Goal: Information Seeking & Learning: Learn about a topic

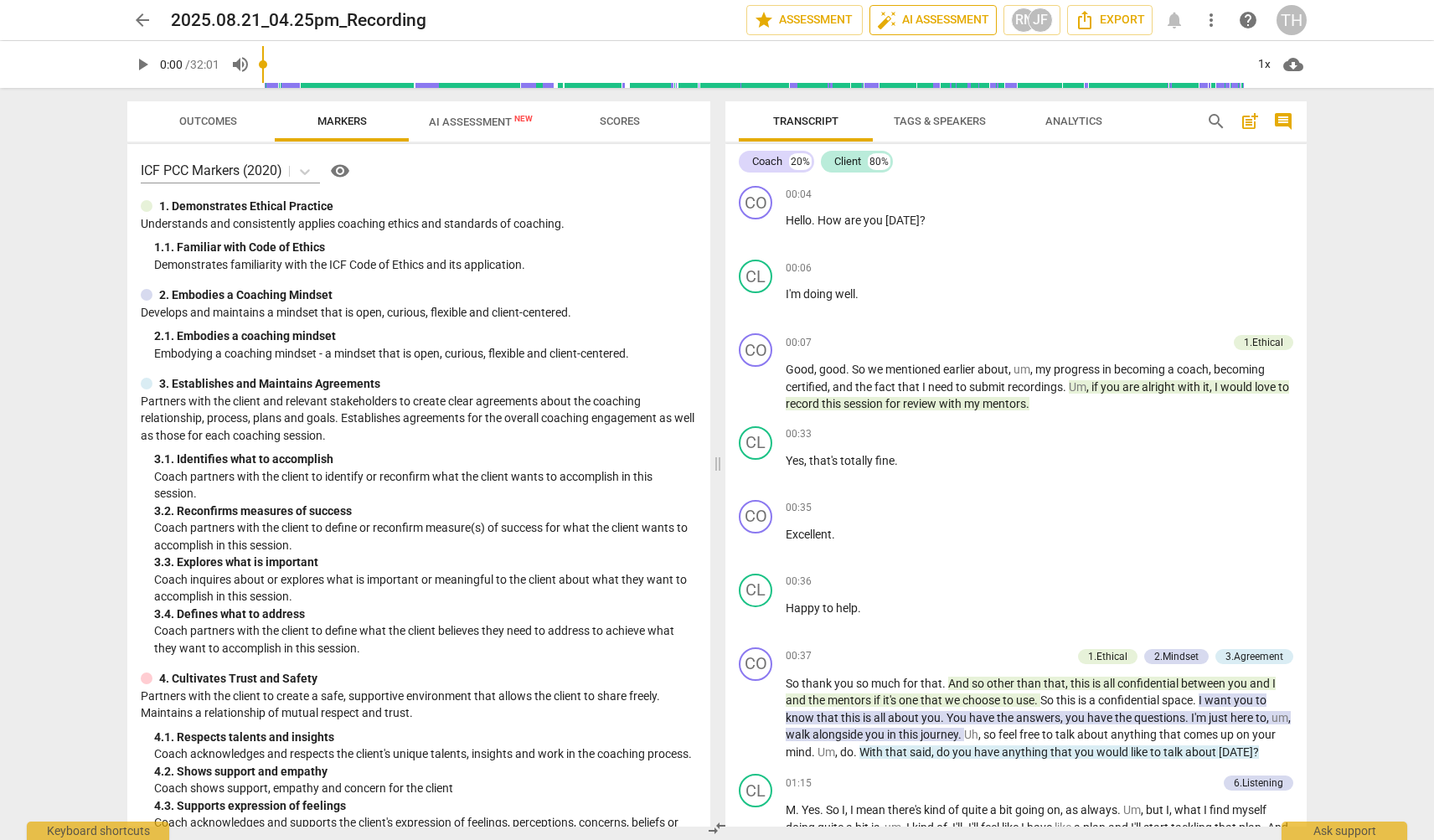
scroll to position [31, 0]
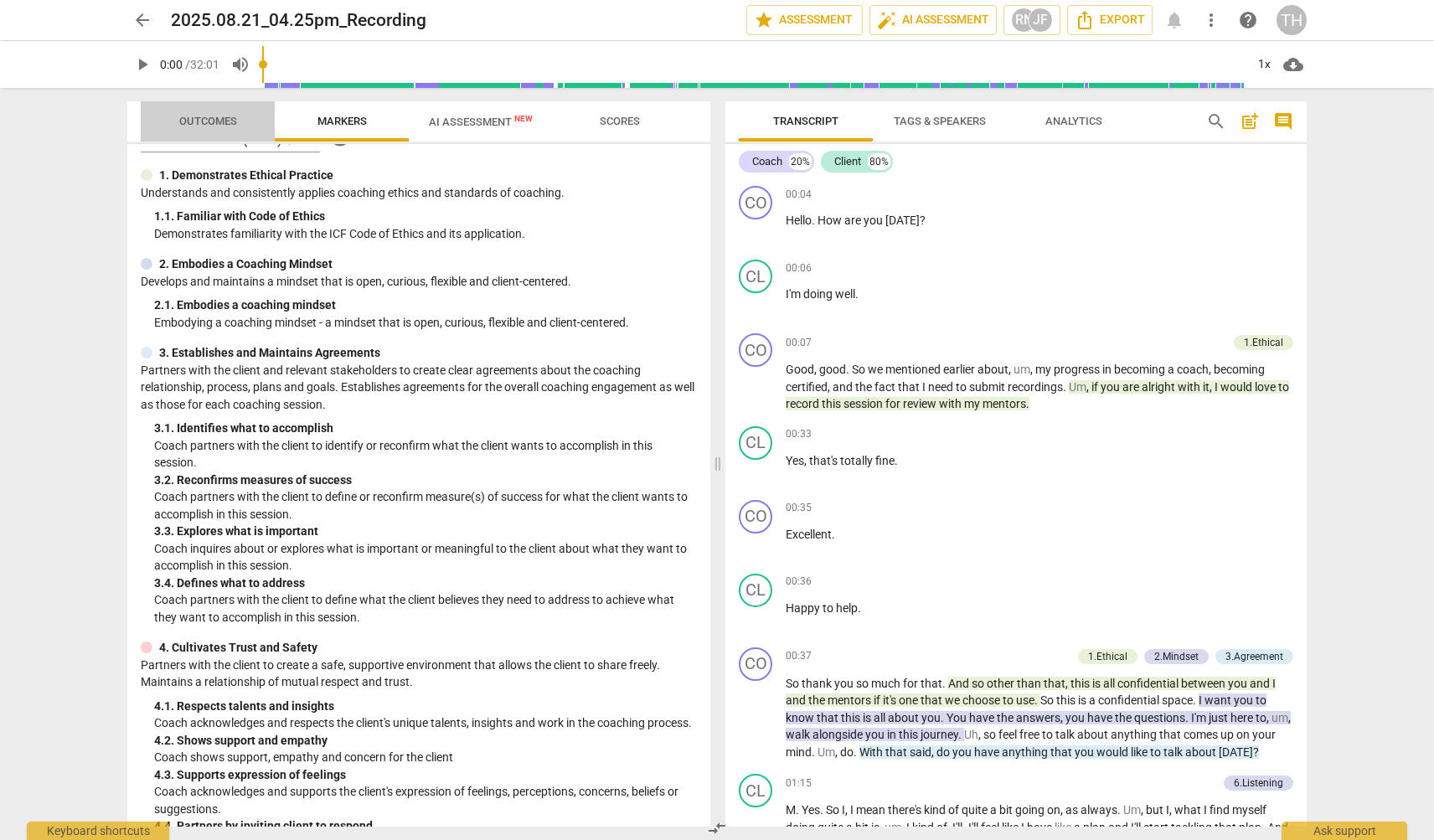
click at [211, 122] on span "Outcomes" at bounding box center [208, 120] width 58 height 13
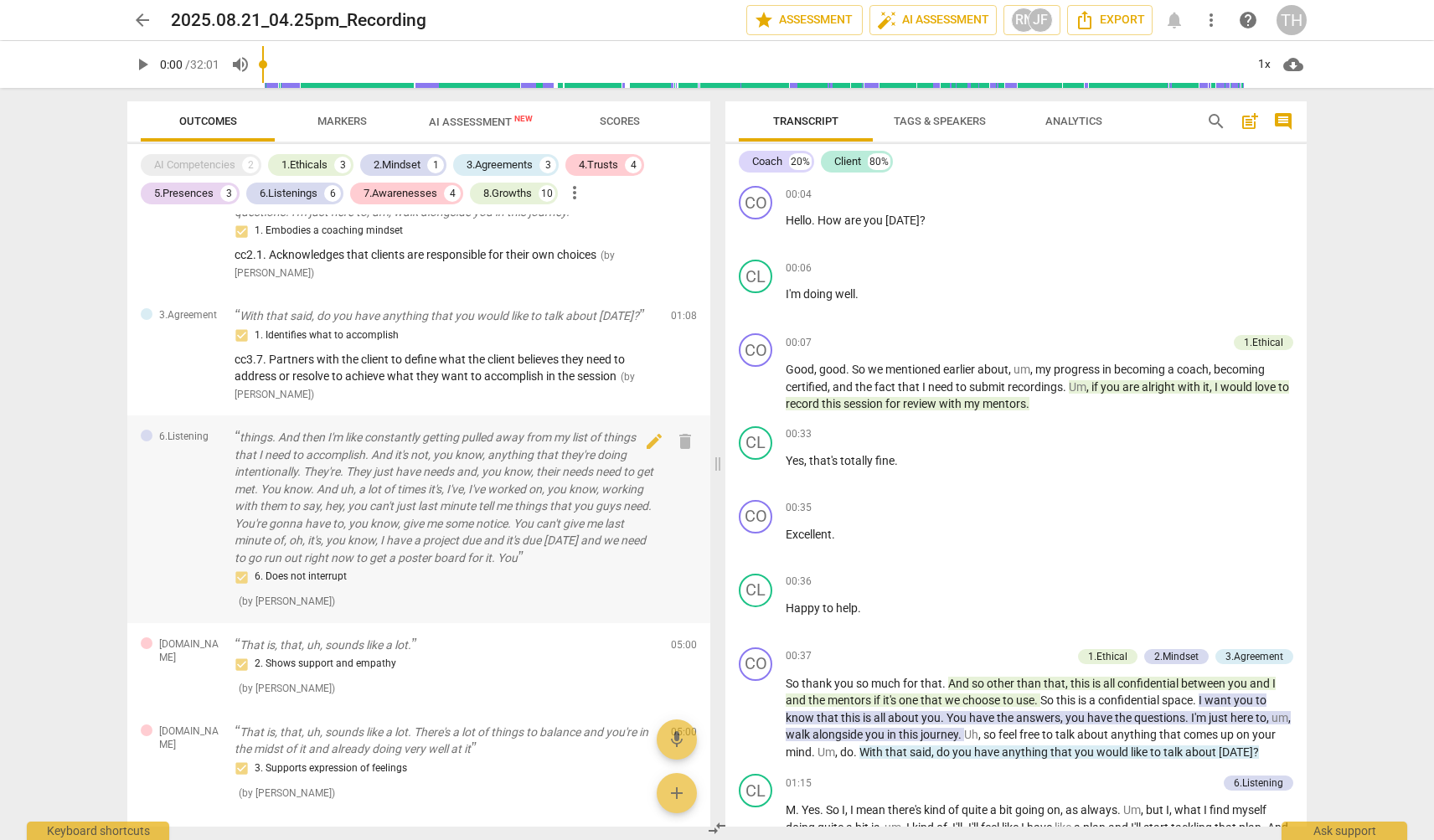
scroll to position [247, 0]
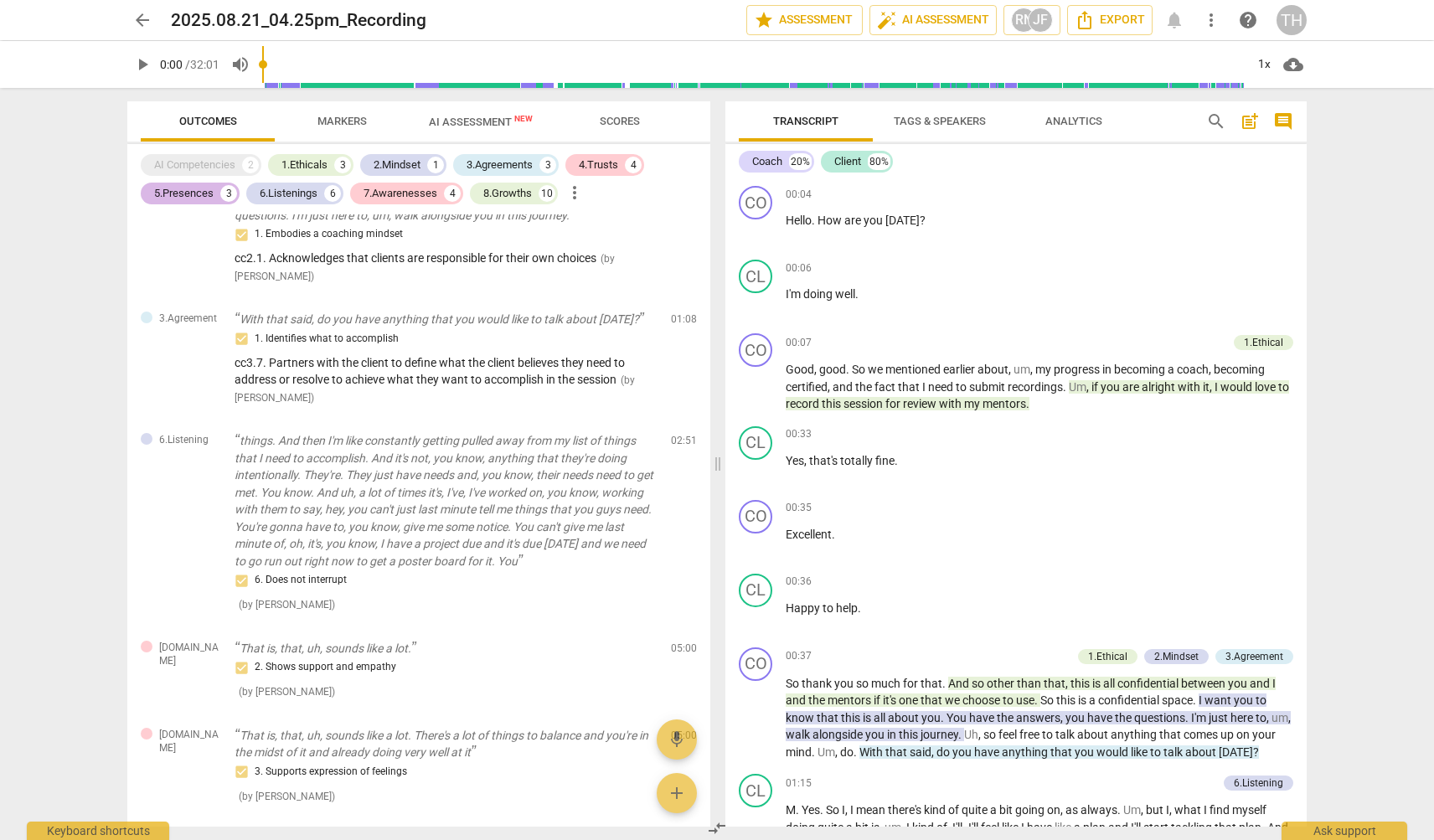
click at [206, 192] on div "5.Presences" at bounding box center [184, 194] width 60 height 17
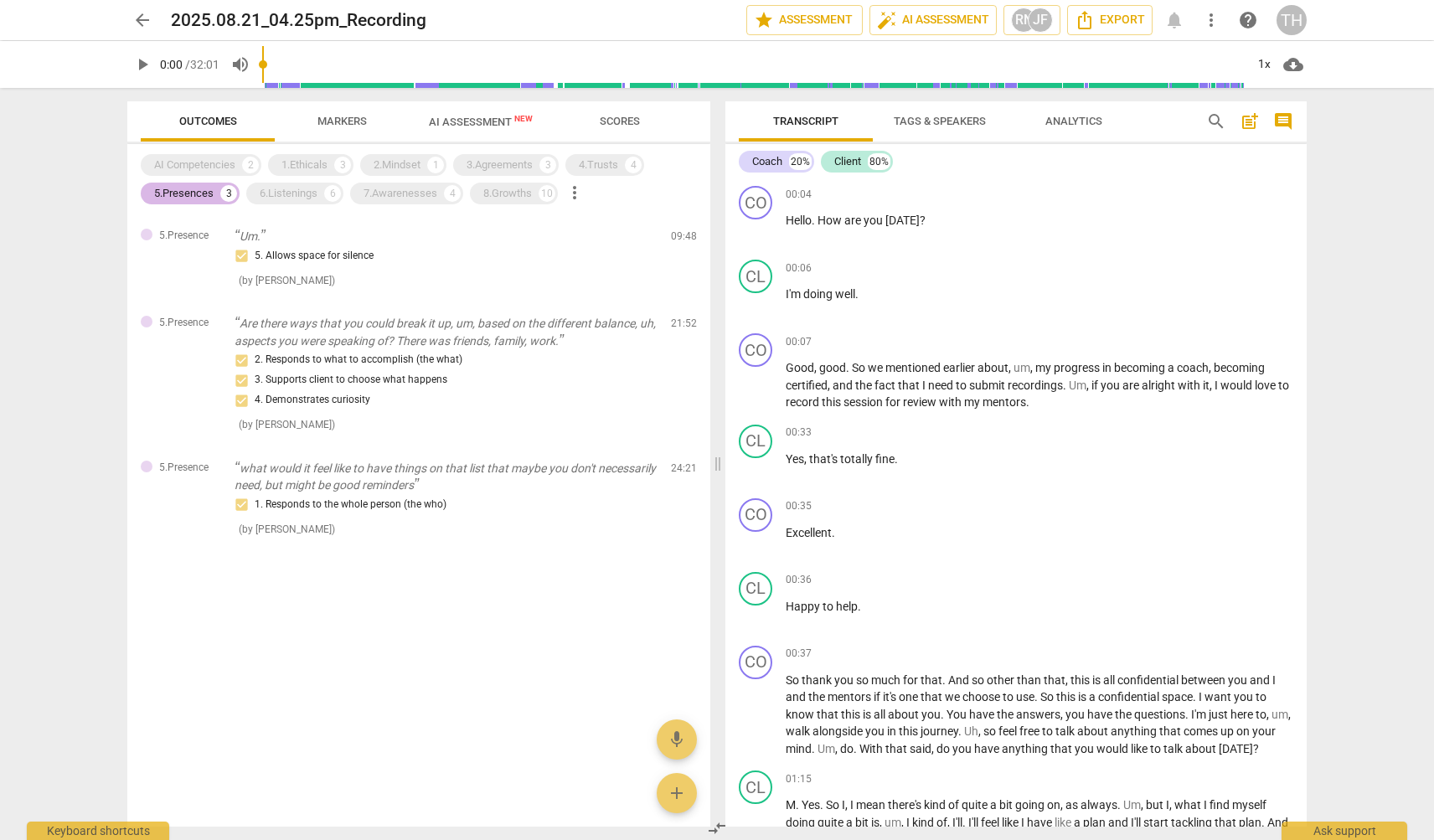
scroll to position [0, 0]
click at [213, 191] on div "5.Presences" at bounding box center [184, 194] width 60 height 17
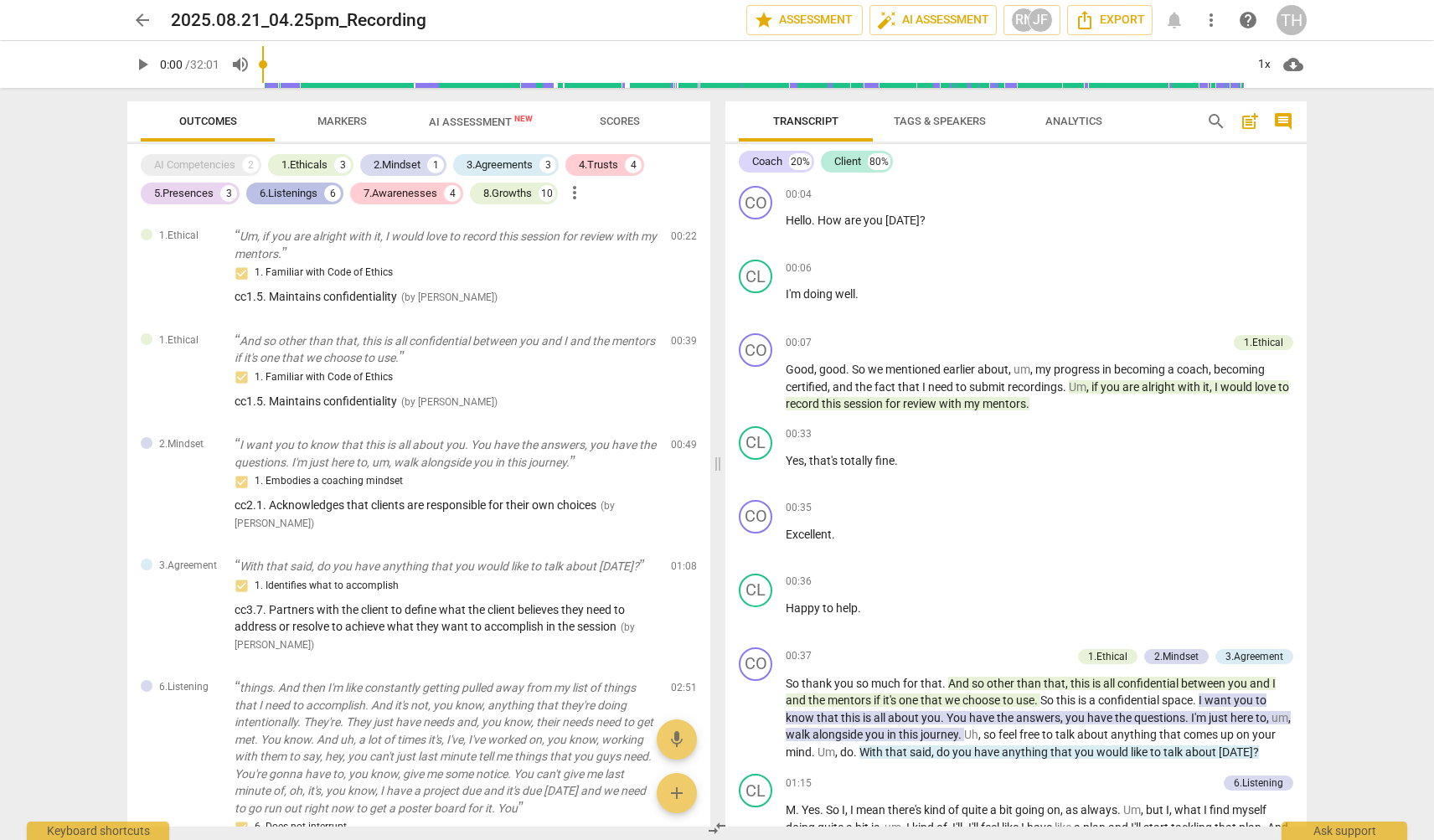
click at [284, 195] on div "6.Listenings" at bounding box center [288, 194] width 58 height 17
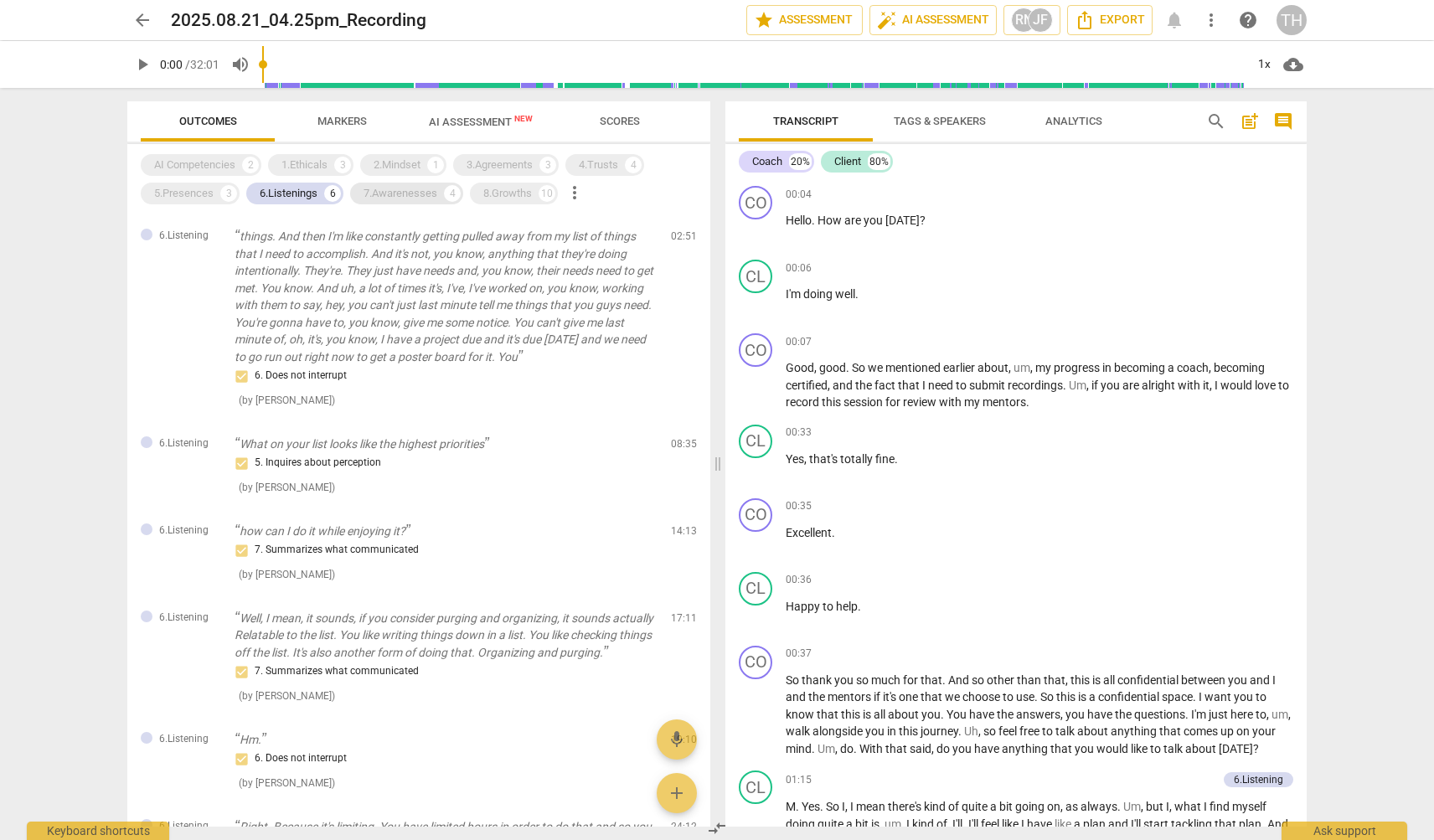
click at [406, 193] on div "7.Awarenesses" at bounding box center [400, 194] width 73 height 17
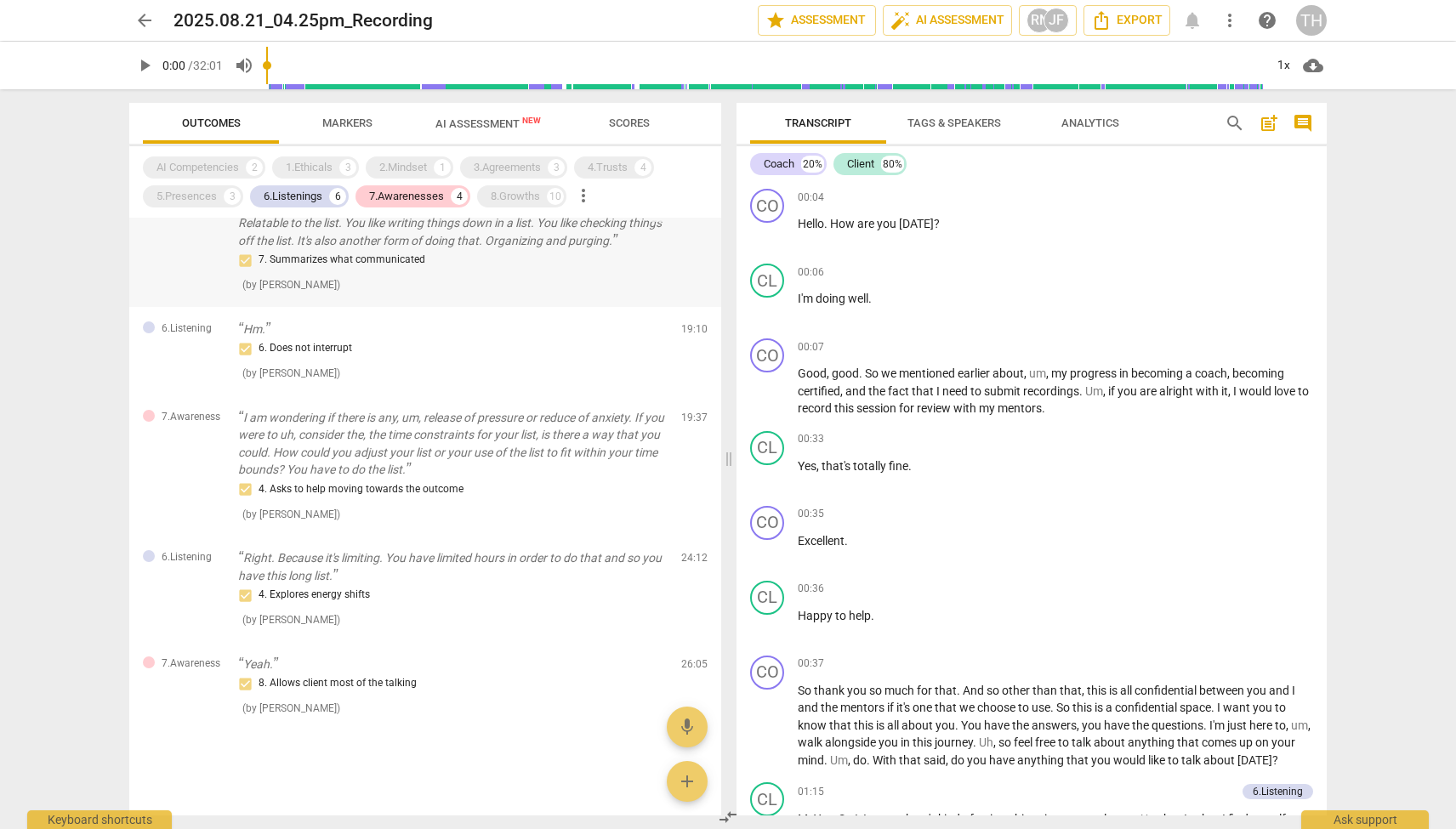
scroll to position [601, 0]
click at [463, 572] on p "Right. Because it's limiting. You have limited hours in order to do that and so…" at bounding box center [453, 566] width 429 height 35
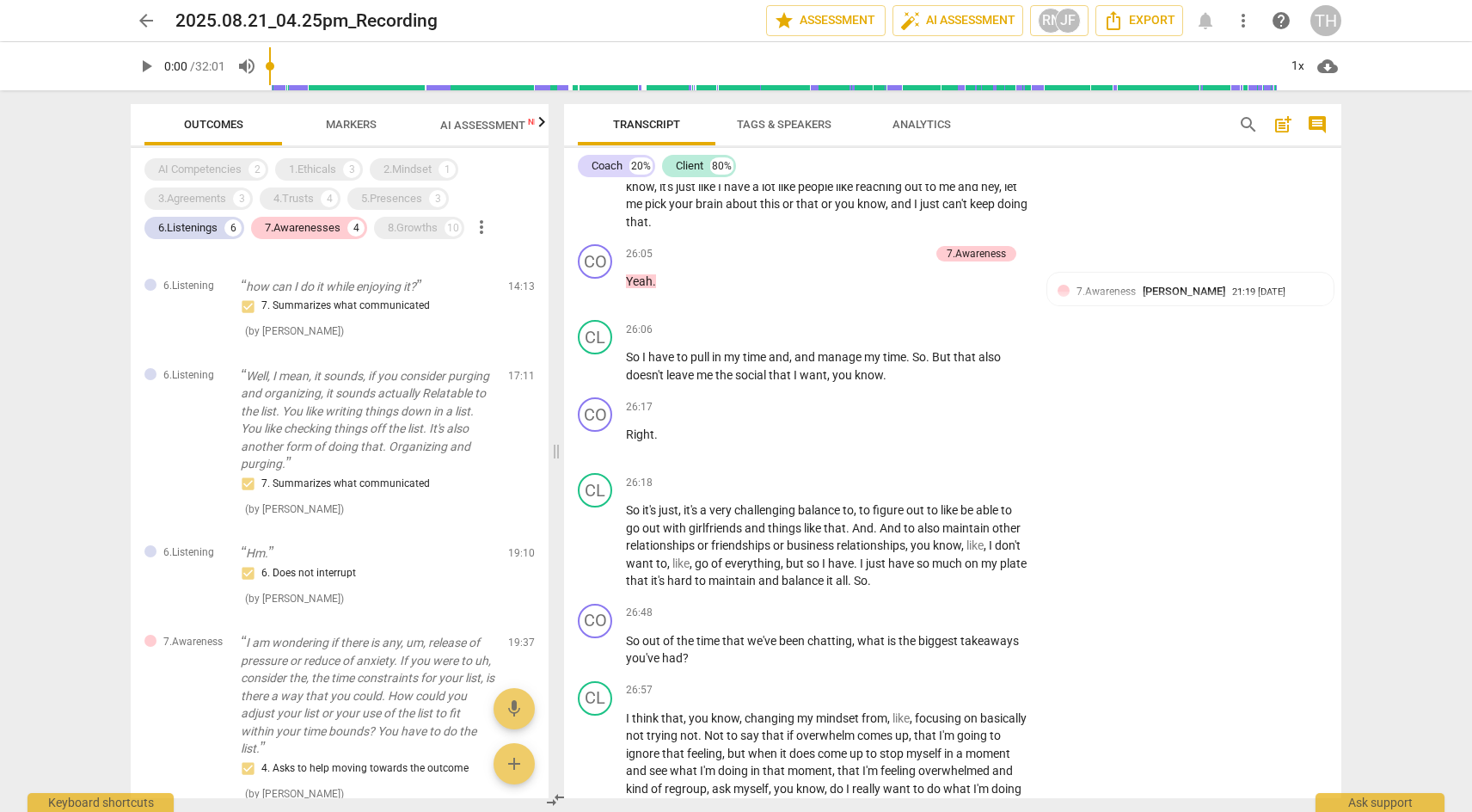
scroll to position [6801, 0]
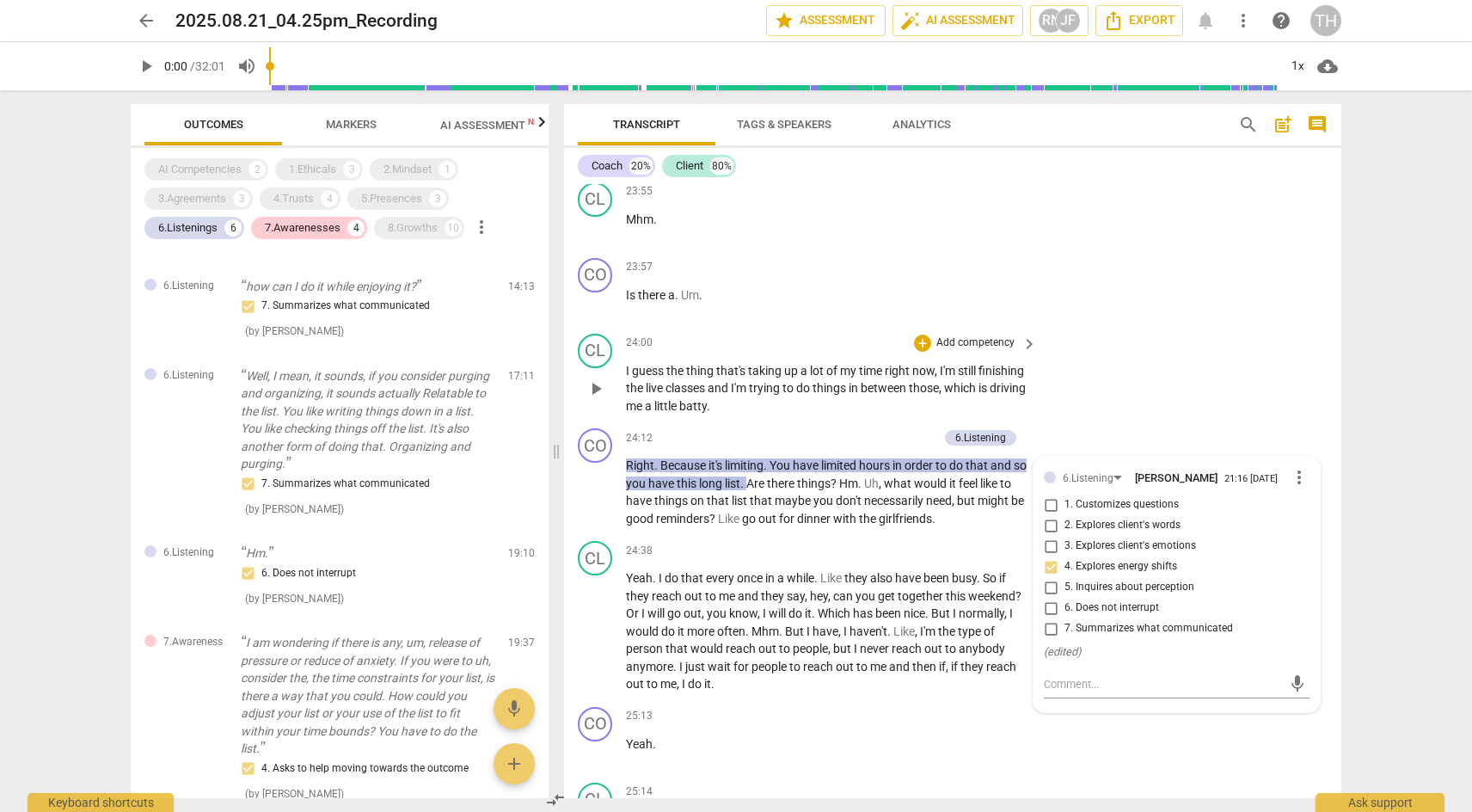
click at [1252, 337] on div "CL play_arrow pause 24:00 + Add competency keyboard_arrow_right I guess the thi…" at bounding box center [952, 374] width 778 height 95
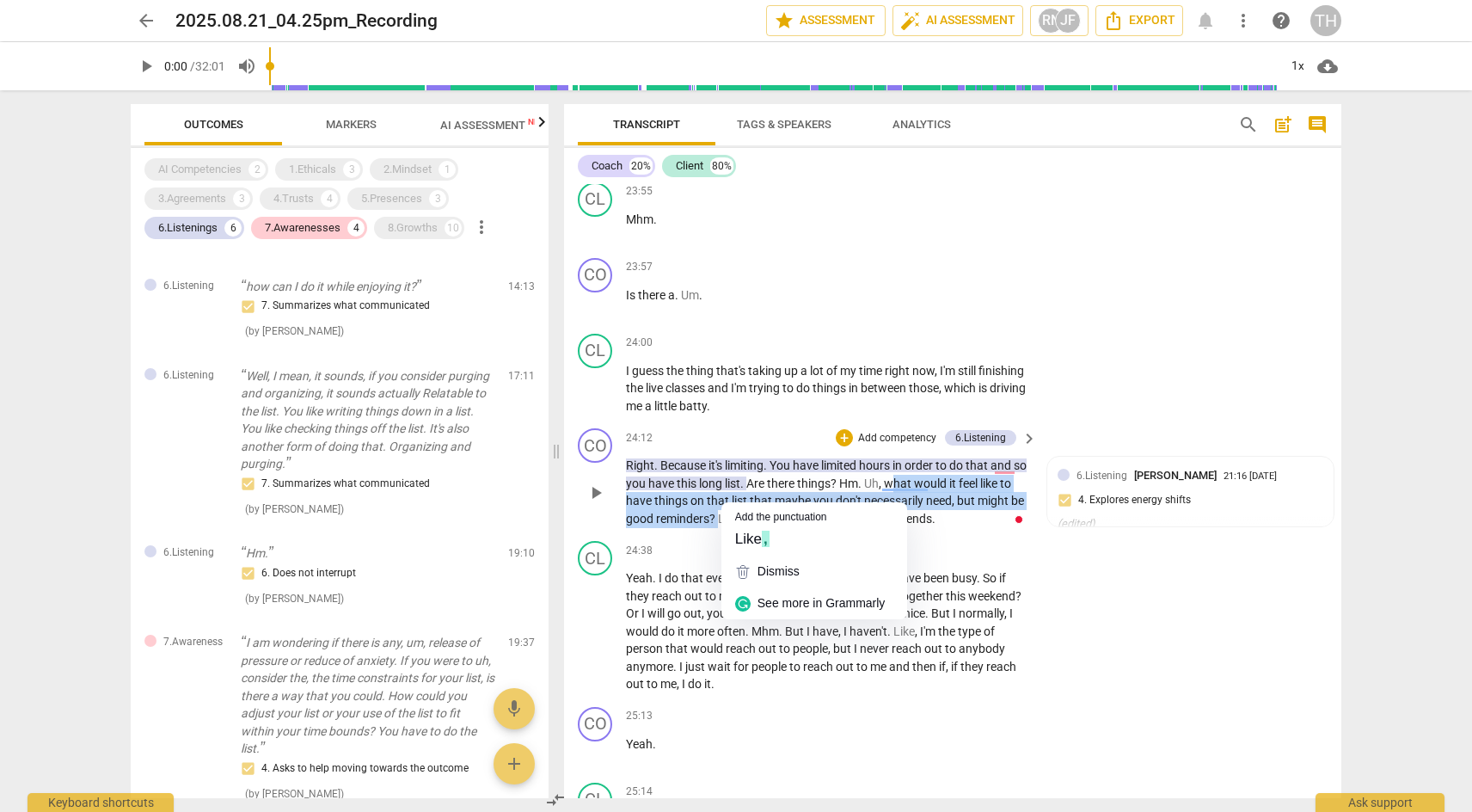
drag, startPoint x: 909, startPoint y: 459, endPoint x: 736, endPoint y: 497, distance: 177.1
click at [736, 497] on p "Right . Because it's limiting . You have limited hours in order to do that and …" at bounding box center [827, 492] width 402 height 71
click at [997, 569] on p "Yeah . I do that every once in a while . Like they also have been busy . So if …" at bounding box center [827, 630] width 402 height 124
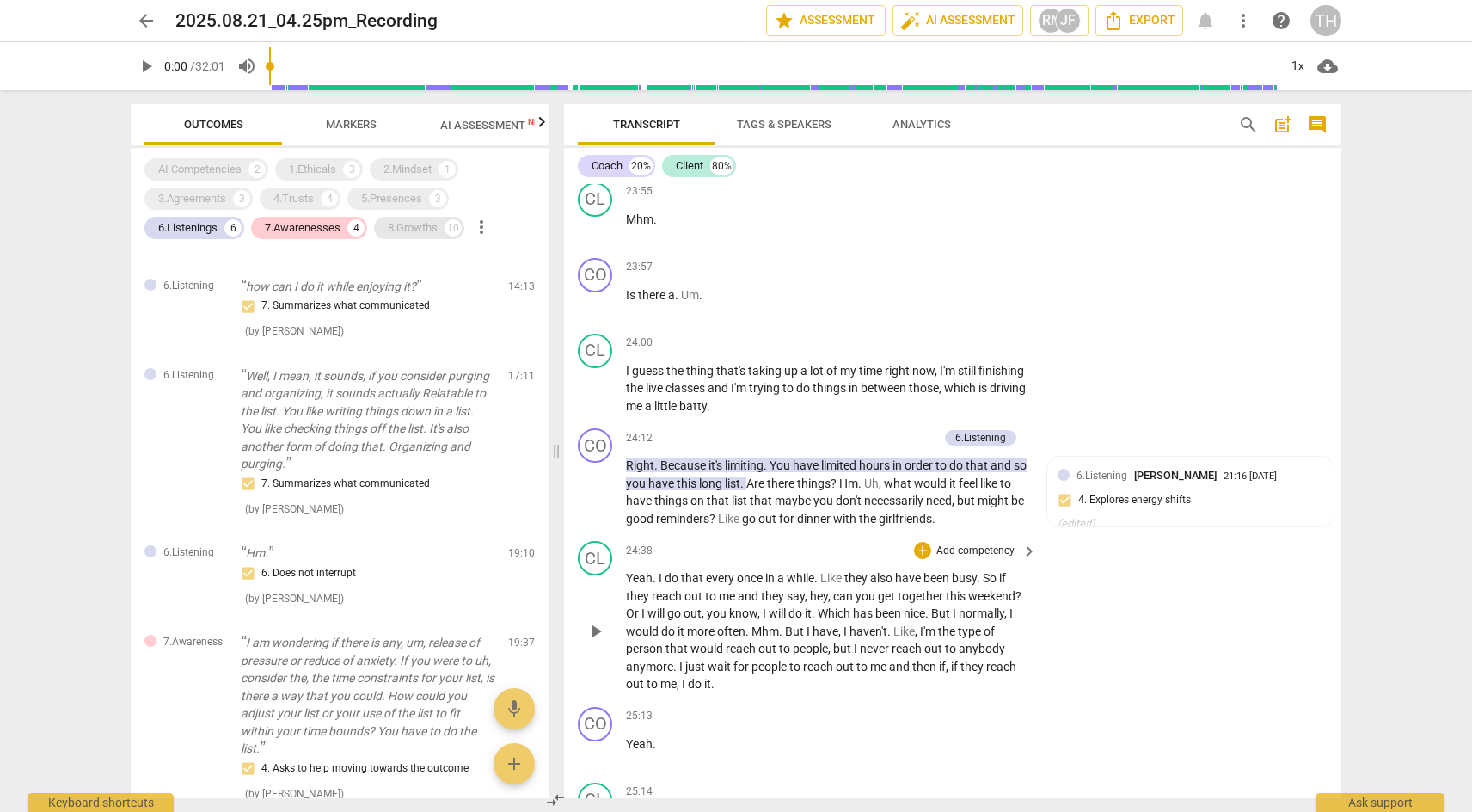
click at [426, 227] on div "8.Growths" at bounding box center [413, 228] width 50 height 17
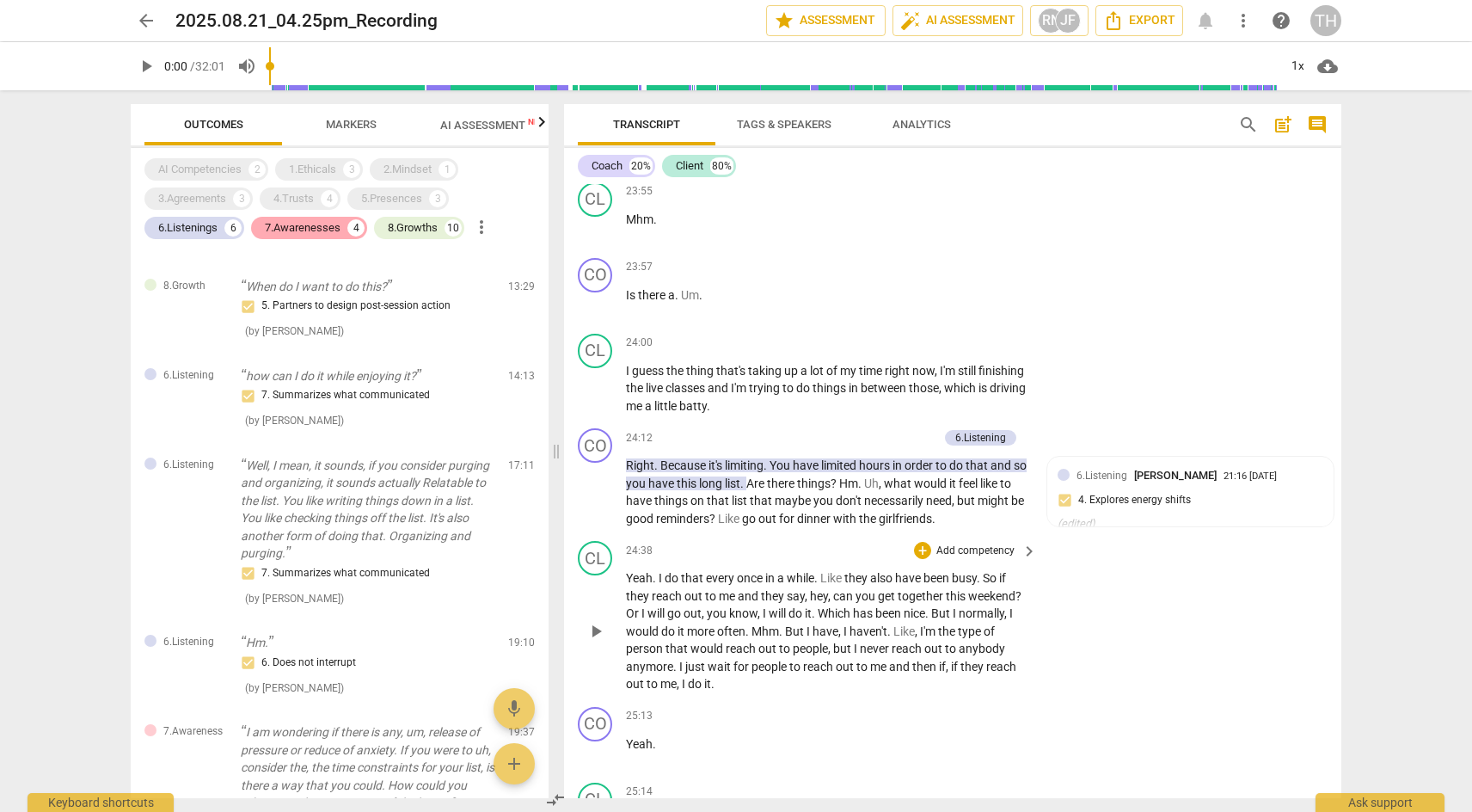
click at [332, 226] on div "7.Awarenesses" at bounding box center [302, 228] width 75 height 17
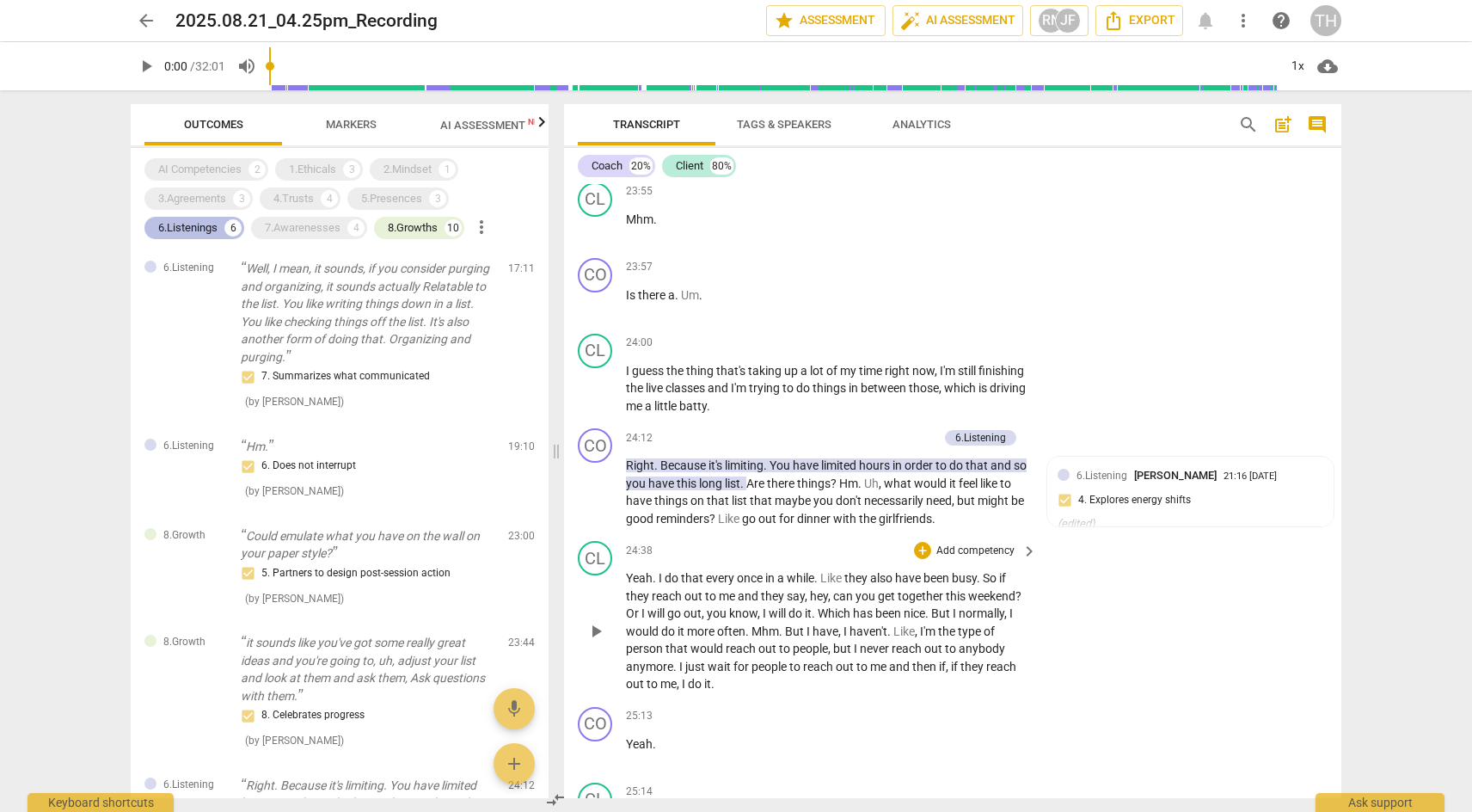
click at [210, 229] on div "6.Listenings" at bounding box center [188, 228] width 60 height 17
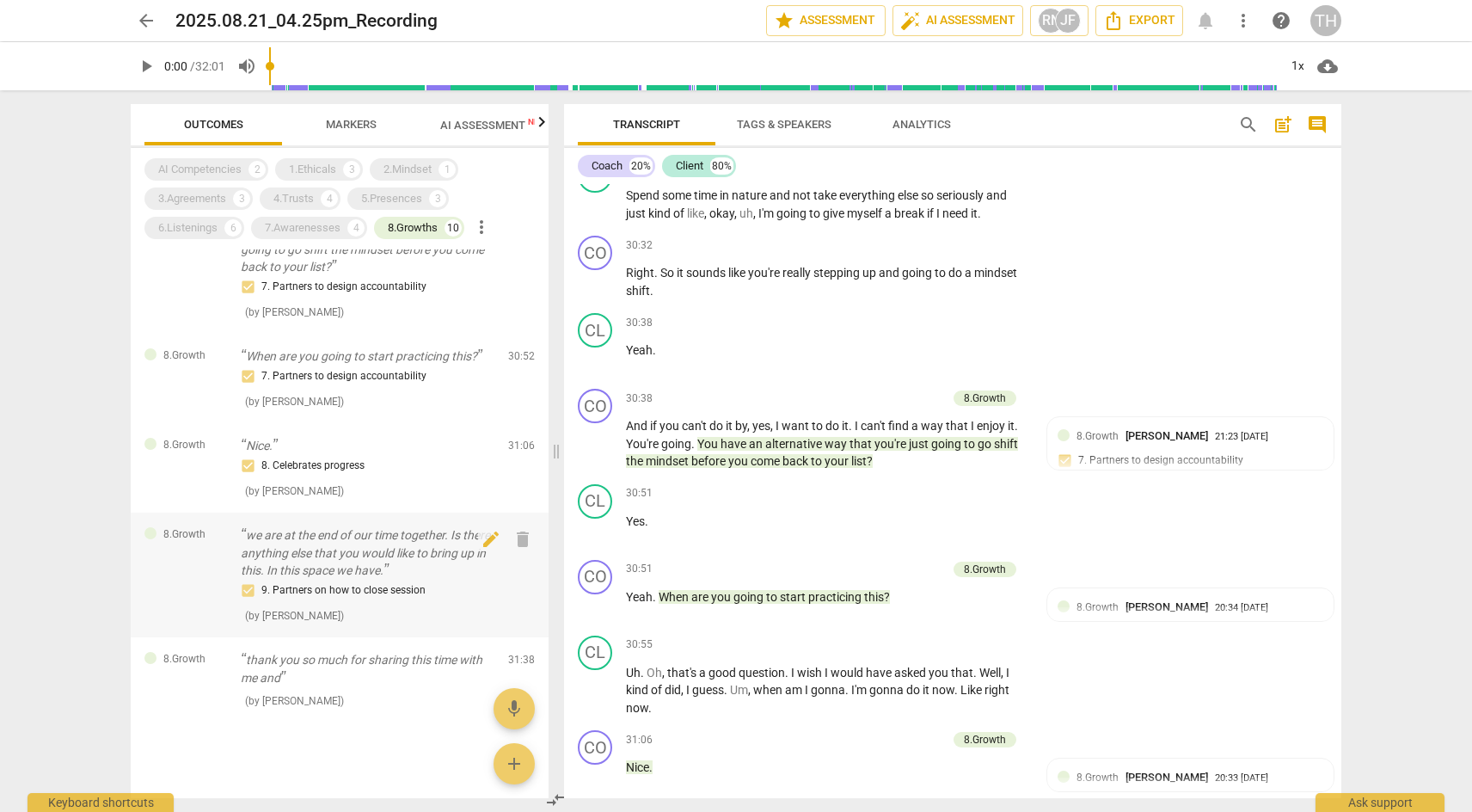
scroll to position [591, 0]
click at [387, 568] on p "we are at the end of our time together. Is there anything else that you would l…" at bounding box center [367, 555] width 253 height 54
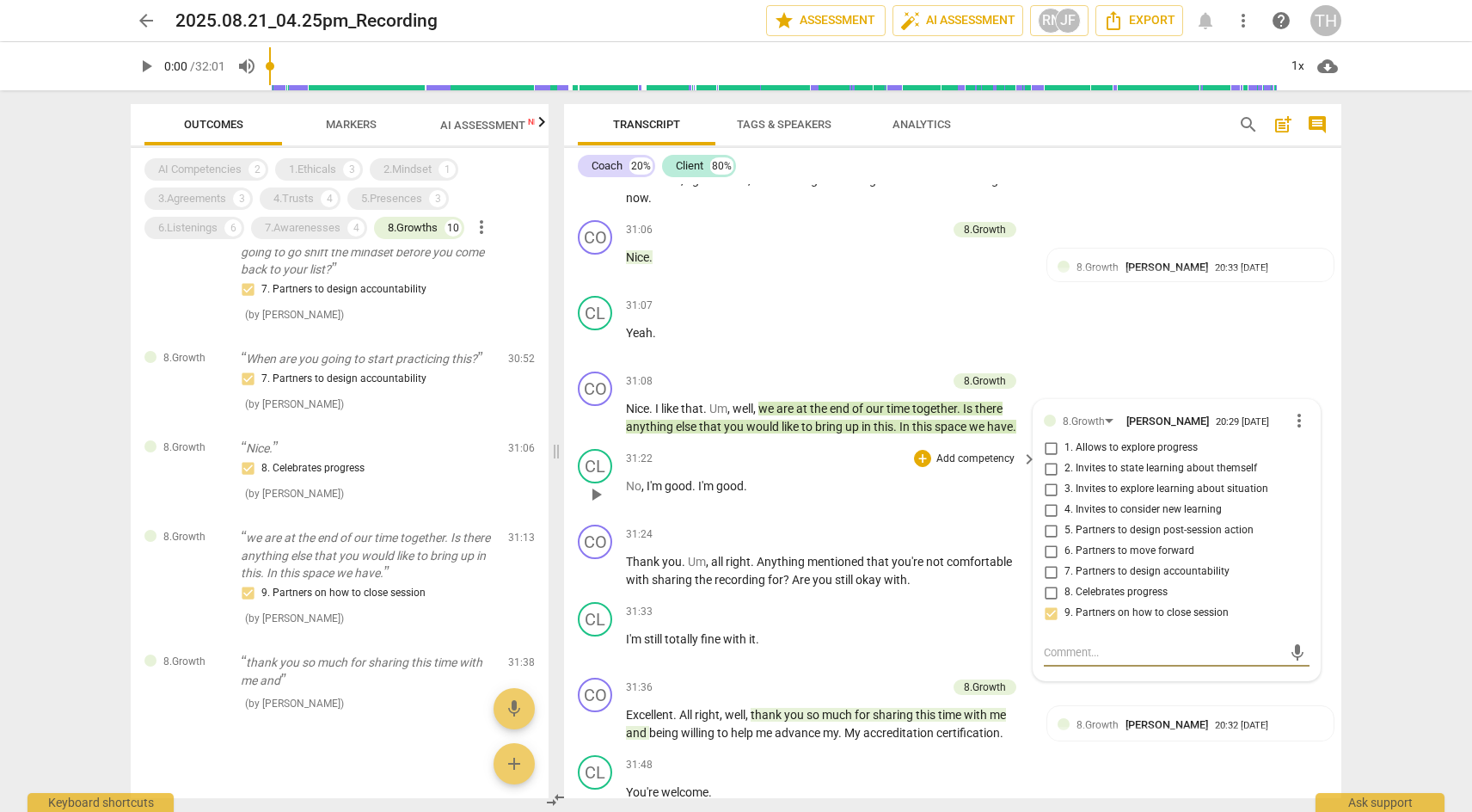
scroll to position [9695, 0]
click at [327, 447] on div "Nice. 8. Celebrates progress ( by [PERSON_NAME] )" at bounding box center [367, 470] width 253 height 62
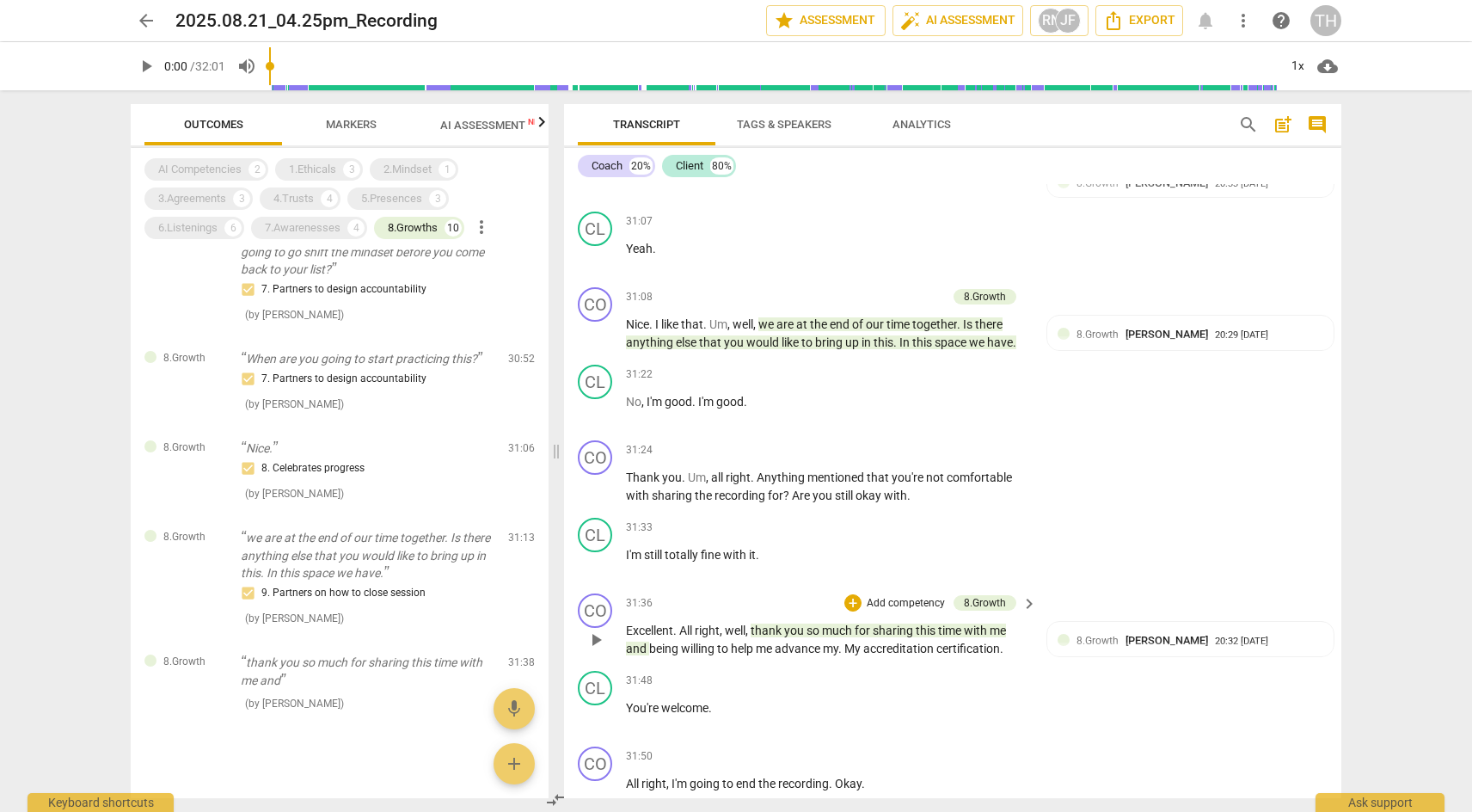
scroll to position [9783, 0]
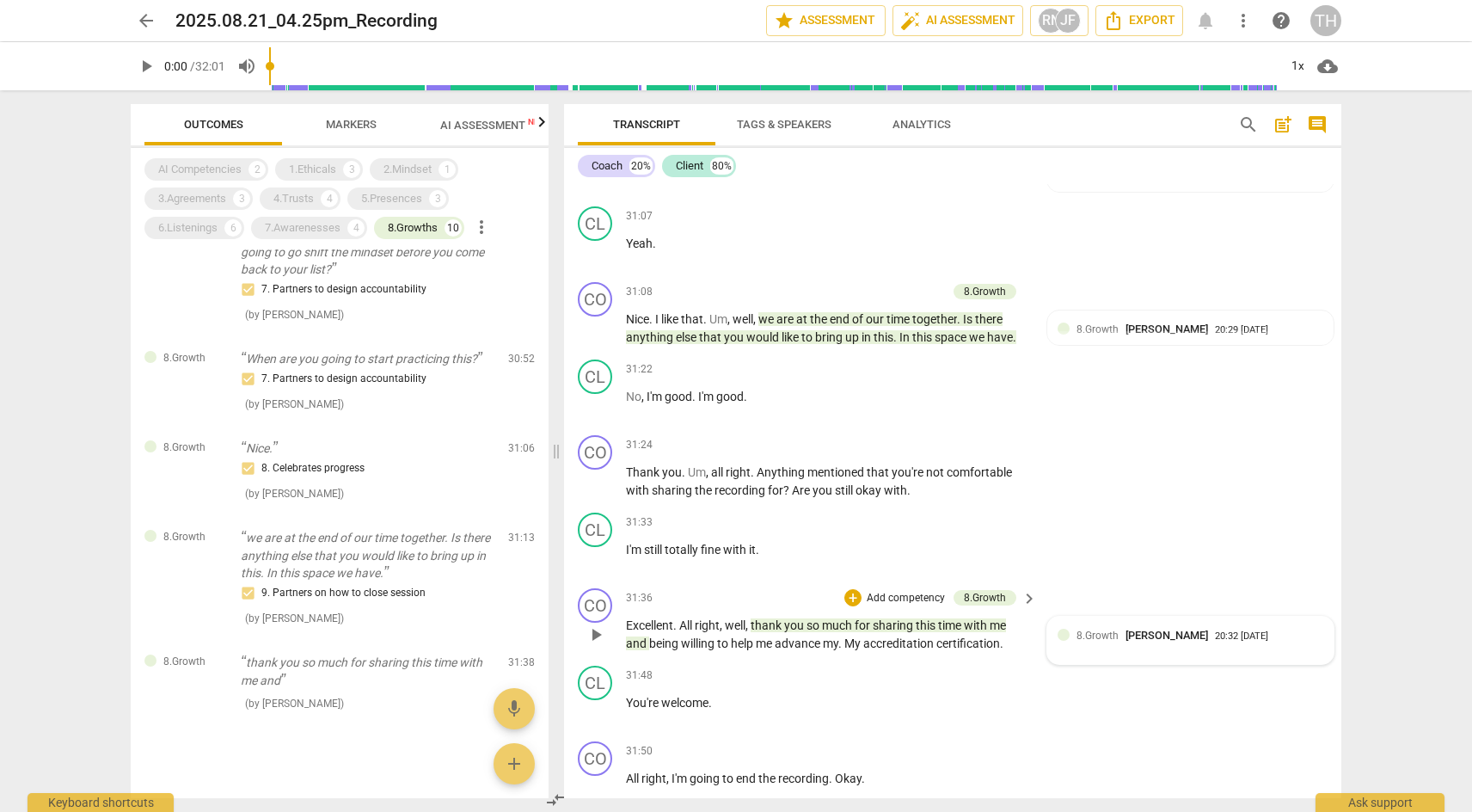
click at [1084, 630] on span "8.Growth" at bounding box center [1098, 636] width 42 height 12
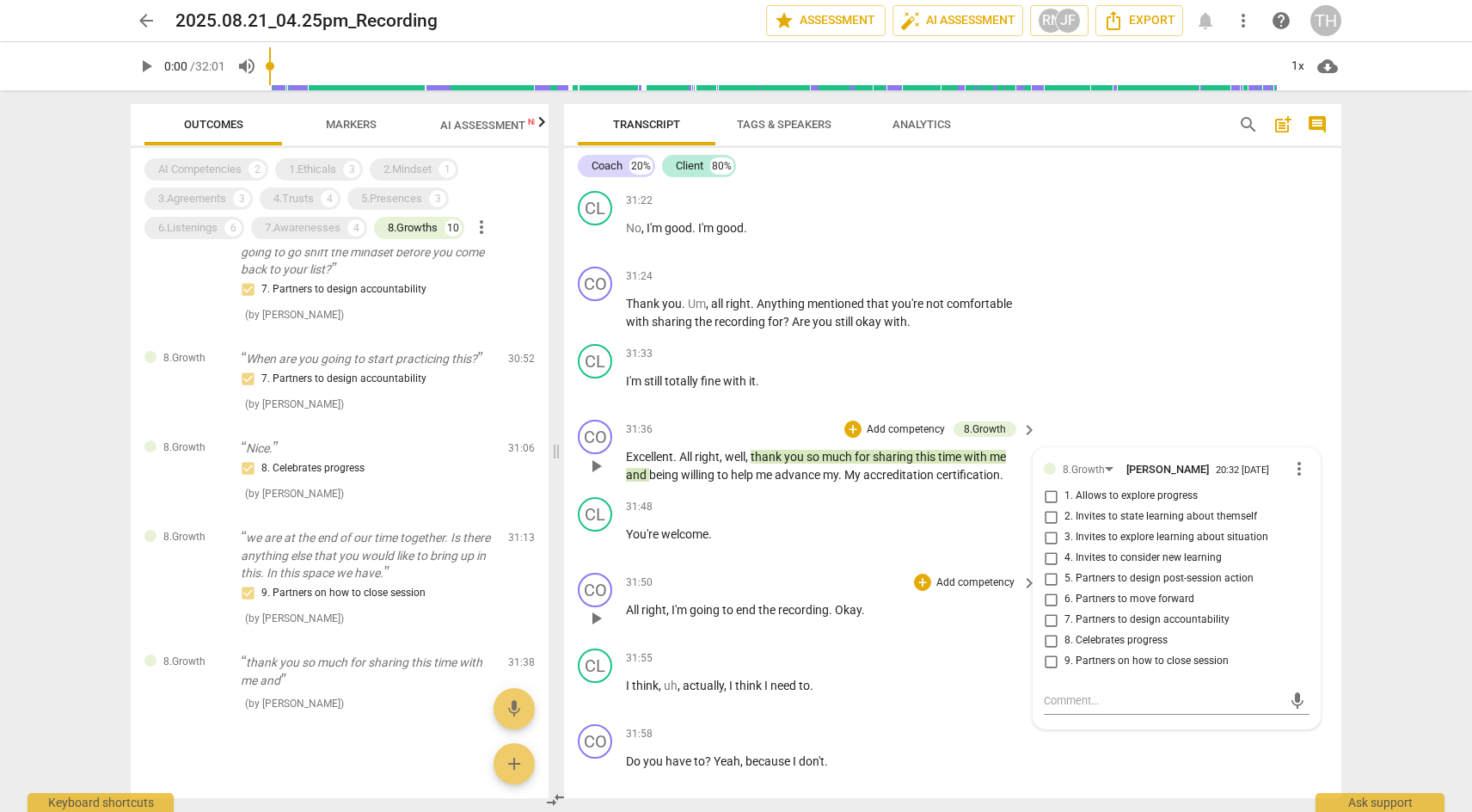
click at [960, 566] on div "CO play_arrow pause 31:50 + Add competency keyboard_arrow_right All right , I'm…" at bounding box center [952, 603] width 778 height 75
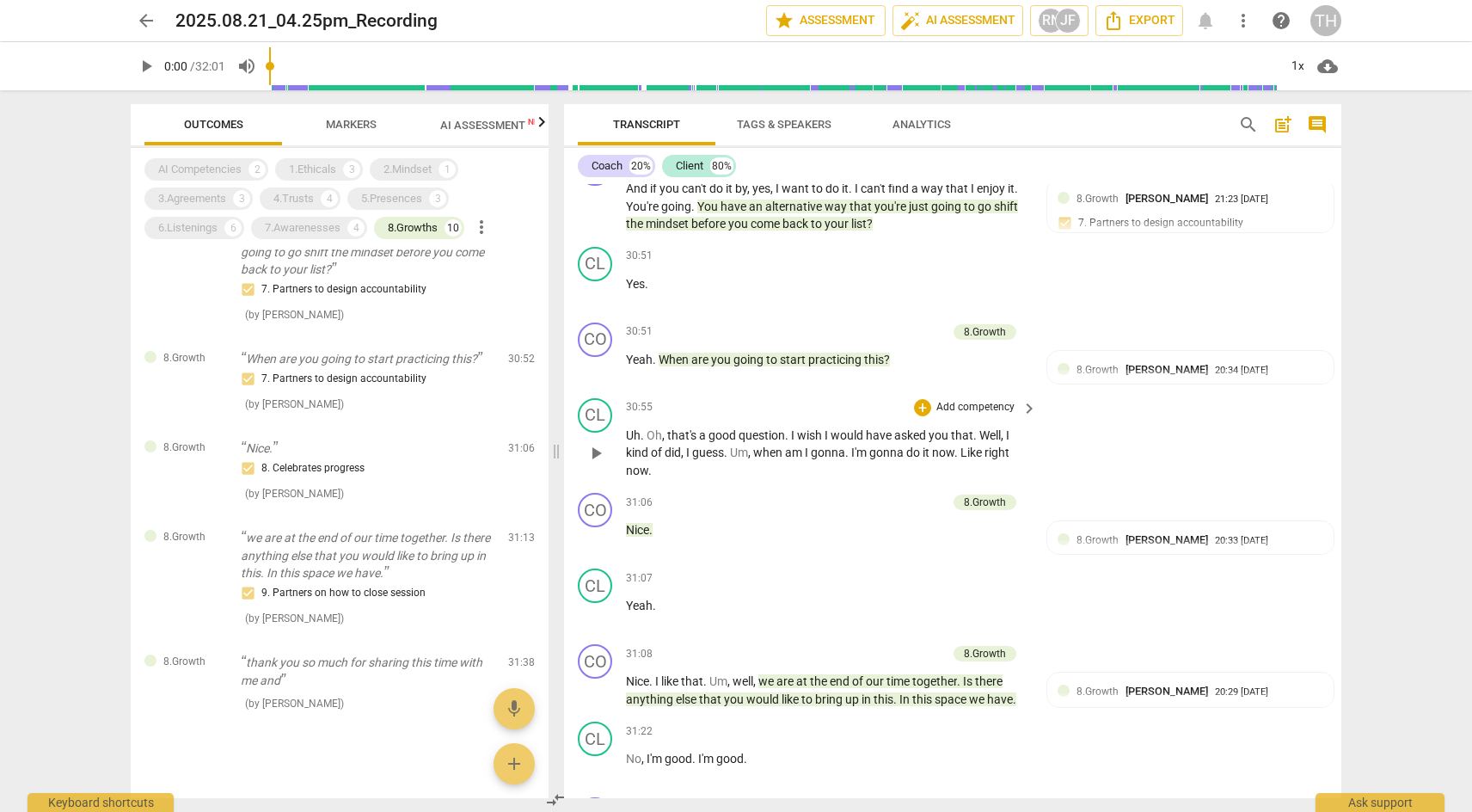
scroll to position [9408, 0]
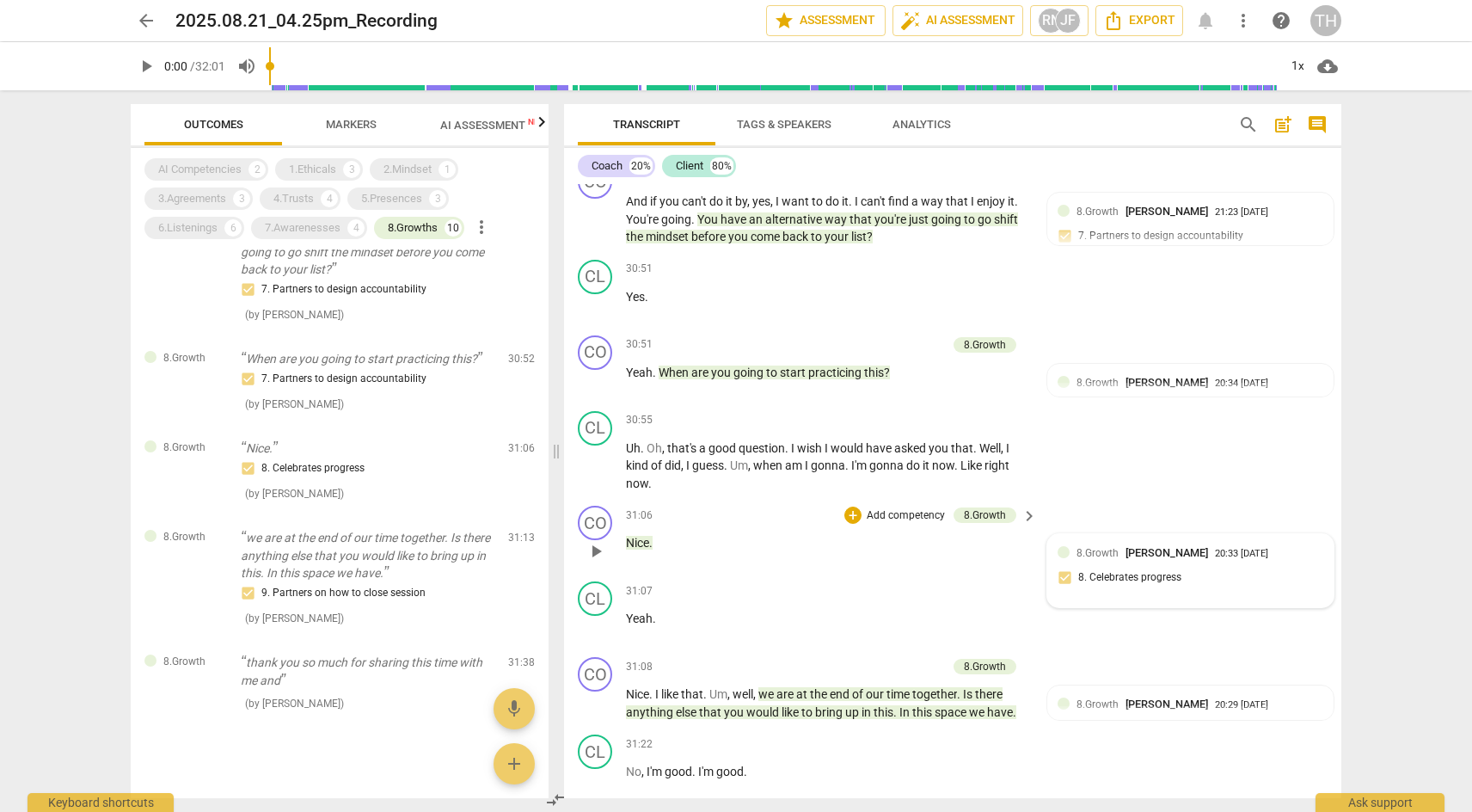
click at [1099, 547] on span "8.Growth" at bounding box center [1098, 553] width 42 height 12
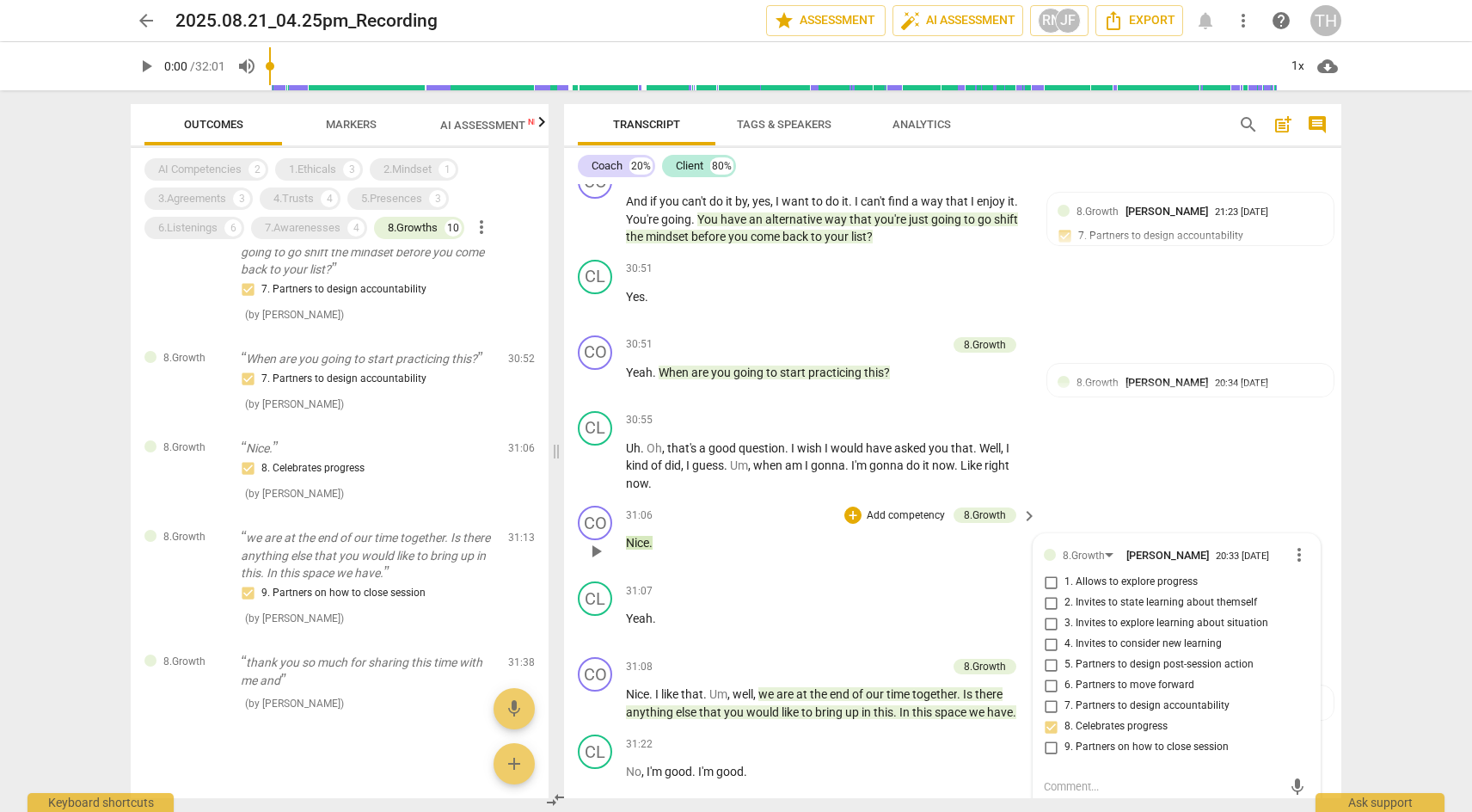
click at [719, 506] on div "31:06 + Add competency 8.Growth keyboard_arrow_right Nice ." at bounding box center [832, 537] width 413 height 62
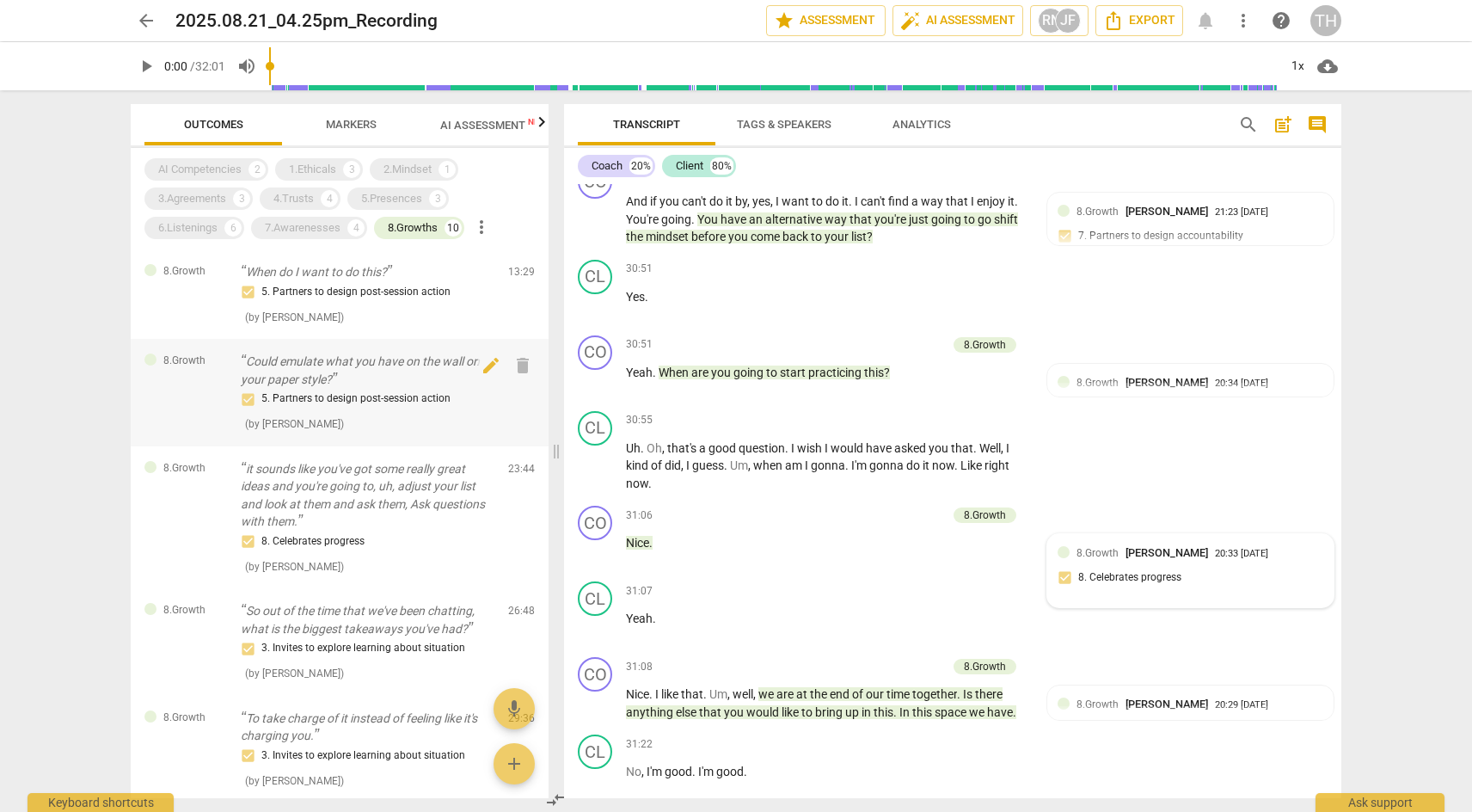
scroll to position [0, 0]
click at [334, 131] on span "Markers" at bounding box center [351, 125] width 92 height 23
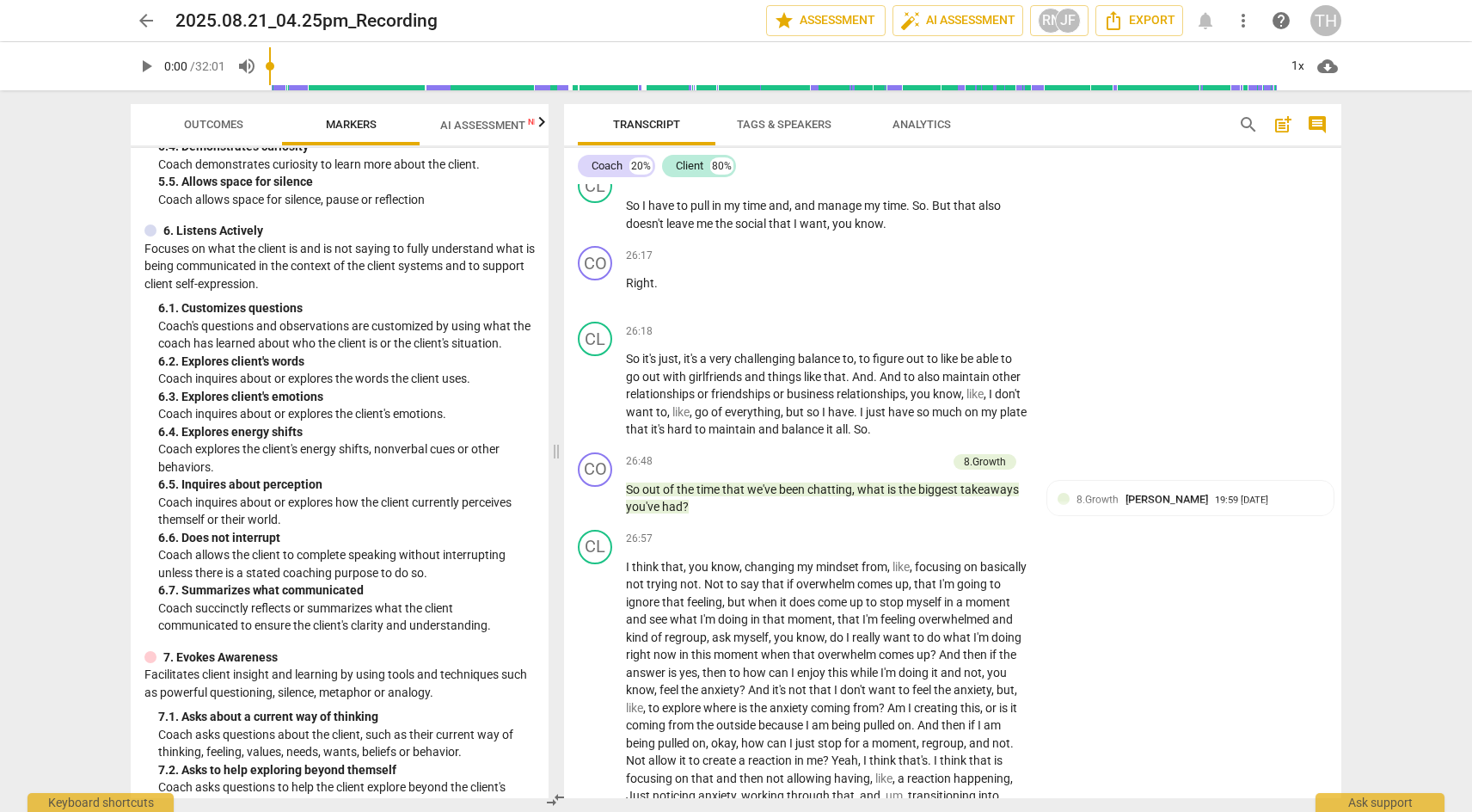
scroll to position [7729, 0]
click at [190, 123] on span "Outcomes" at bounding box center [214, 124] width 60 height 13
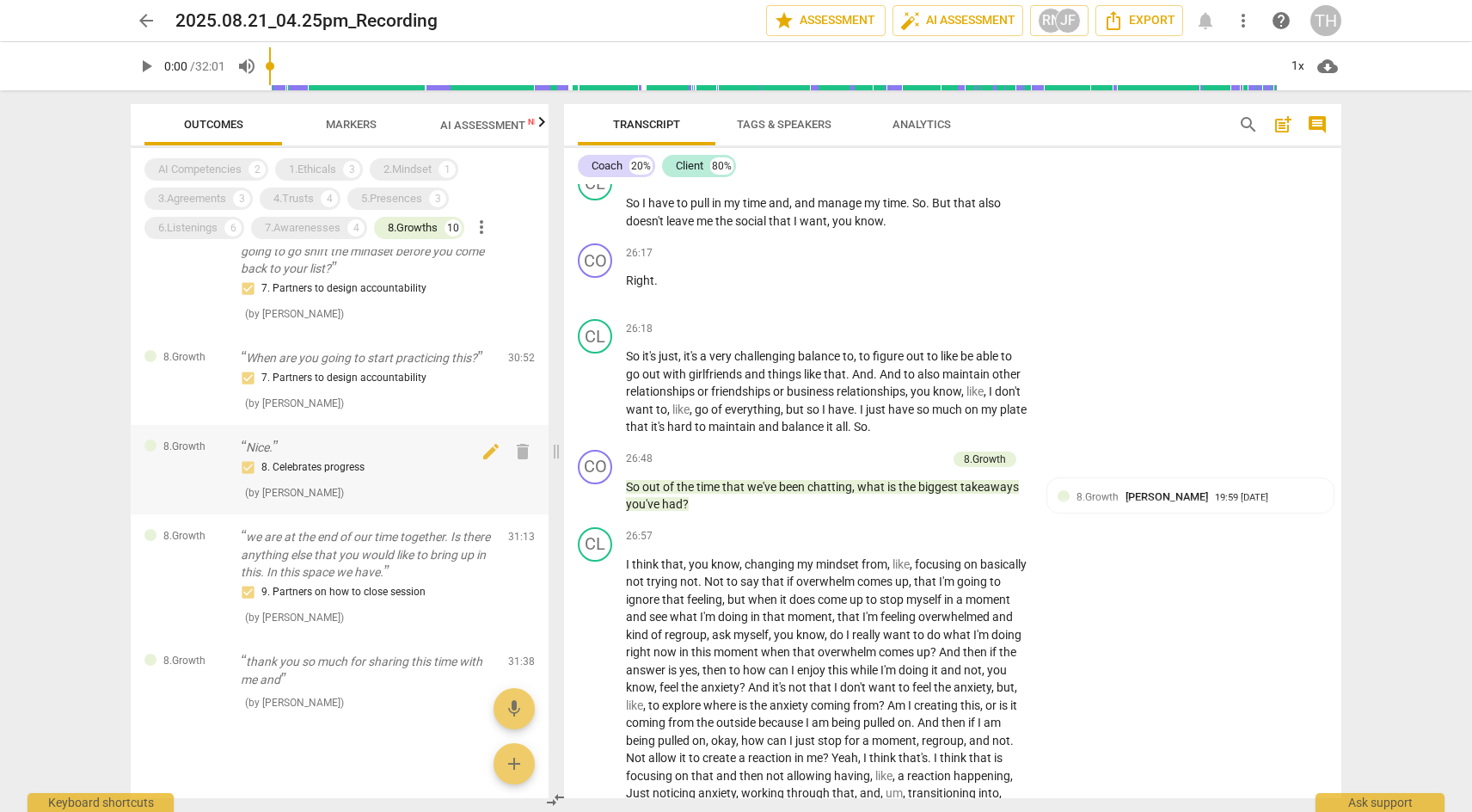
scroll to position [591, 0]
